Goal: Find specific page/section: Find specific page/section

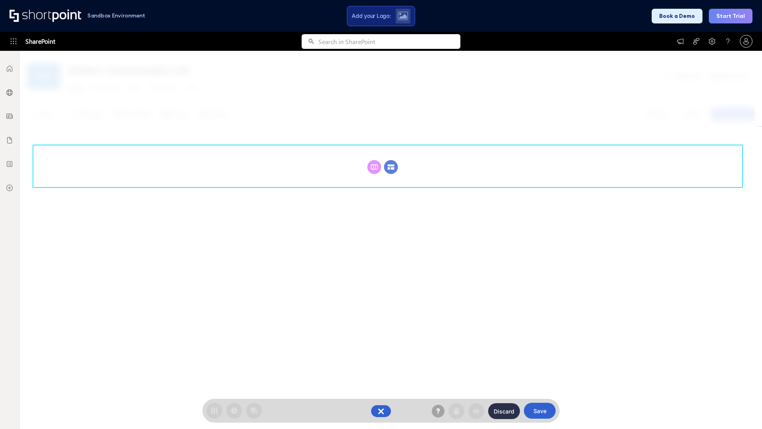
click at [391, 167] on circle at bounding box center [391, 167] width 14 height 14
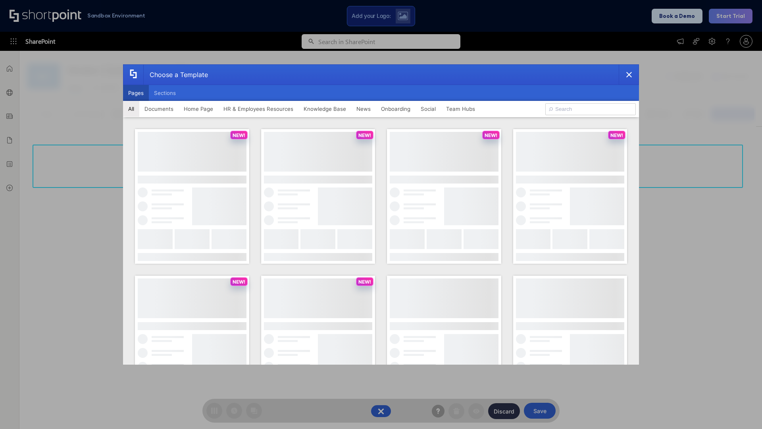
click at [136, 93] on button "Pages" at bounding box center [136, 93] width 26 height 16
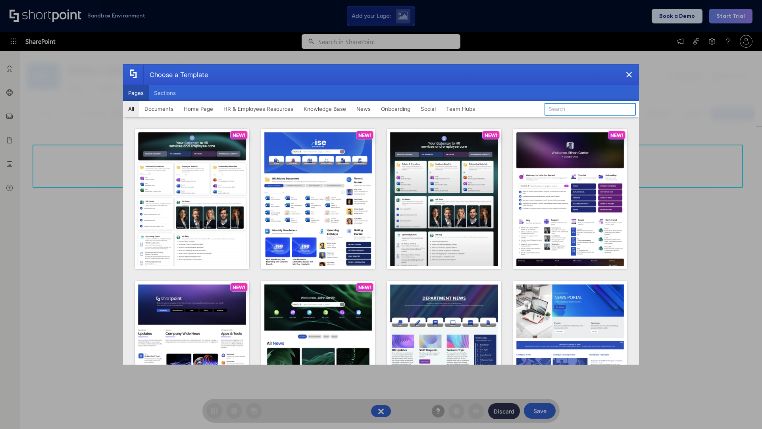
type input "HR 10"
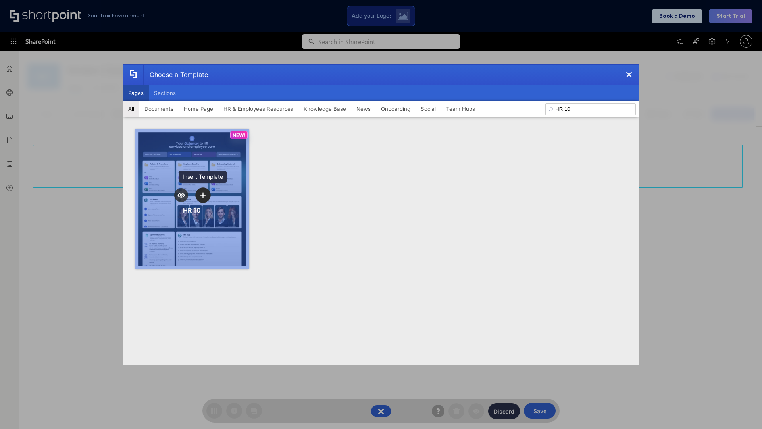
click at [203, 195] on icon "template selector" at bounding box center [203, 195] width 6 height 6
